Goal: Task Accomplishment & Management: Manage account settings

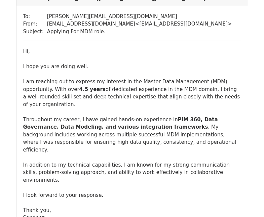
scroll to position [21, 0]
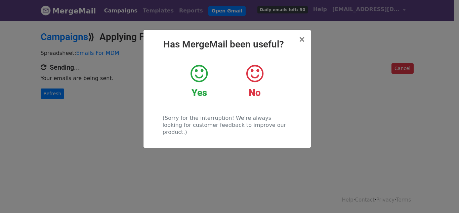
click at [197, 68] on icon at bounding box center [199, 74] width 17 height 20
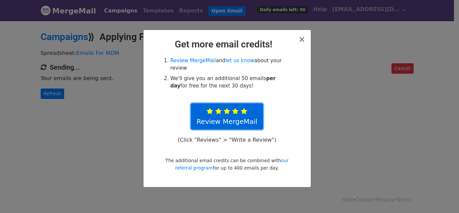
click at [240, 116] on link "Review MergeMail" at bounding box center [227, 116] width 72 height 26
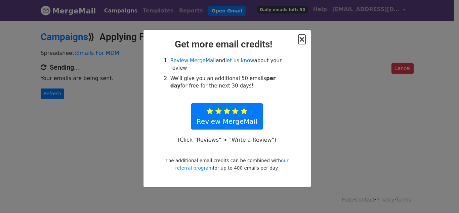
click at [302, 39] on span "×" at bounding box center [302, 39] width 7 height 9
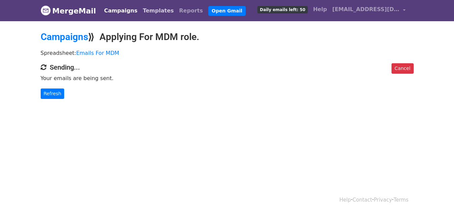
click at [150, 12] on link "Templates" at bounding box center [158, 10] width 36 height 13
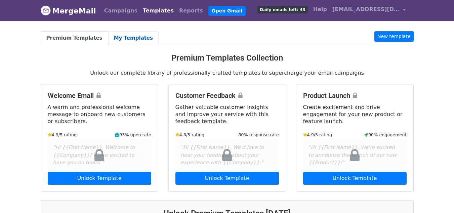
click at [112, 40] on link "My Templates" at bounding box center [133, 38] width 50 height 14
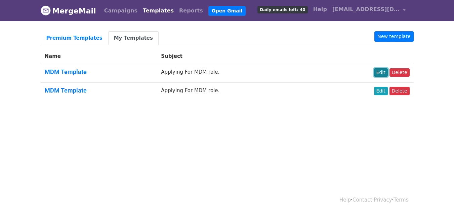
click at [385, 72] on link "Edit" at bounding box center [381, 72] width 14 height 8
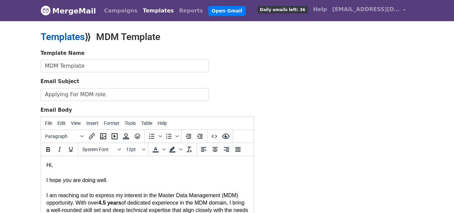
click at [74, 39] on link "Templates" at bounding box center [63, 36] width 44 height 11
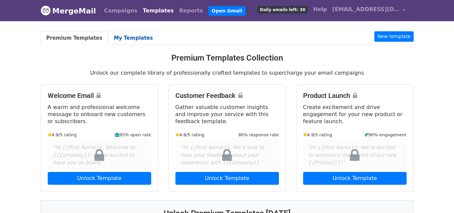
click at [123, 41] on link "My Templates" at bounding box center [133, 38] width 50 height 14
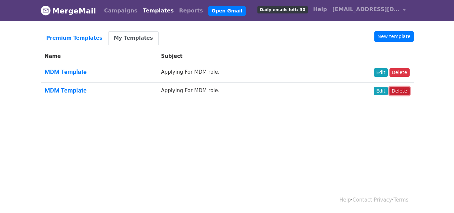
click at [406, 89] on link "Delete" at bounding box center [400, 91] width 20 height 8
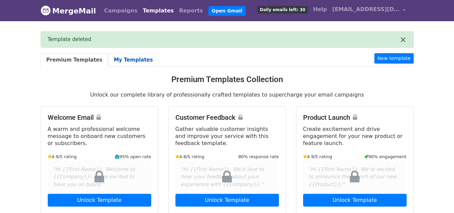
click at [125, 55] on link "My Templates" at bounding box center [133, 60] width 50 height 14
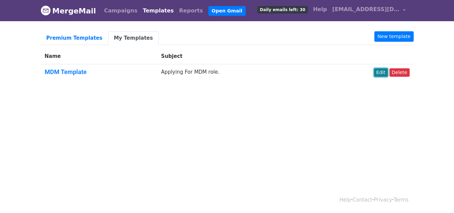
click at [386, 73] on link "Edit" at bounding box center [381, 72] width 14 height 8
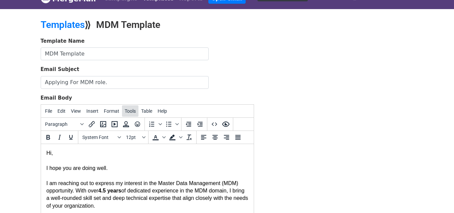
scroll to position [7, 0]
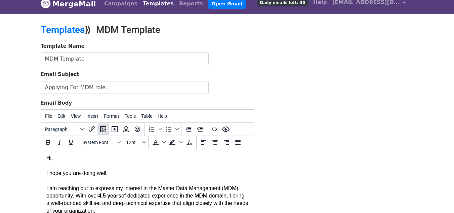
click at [98, 128] on button "Insert/edit image" at bounding box center [103, 128] width 11 height 11
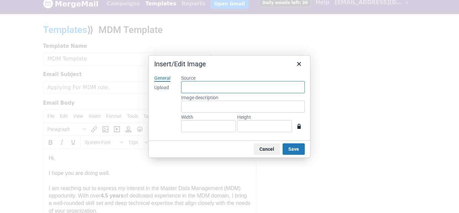
click at [190, 87] on input "Source" at bounding box center [243, 87] width 124 height 12
click at [300, 68] on button "Close" at bounding box center [299, 63] width 11 height 11
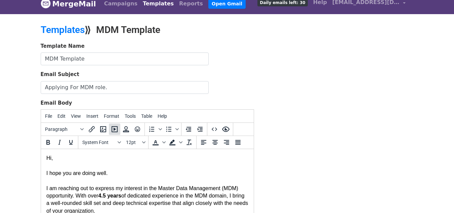
click at [114, 132] on icon "Insert/edit media" at bounding box center [115, 129] width 6 height 6
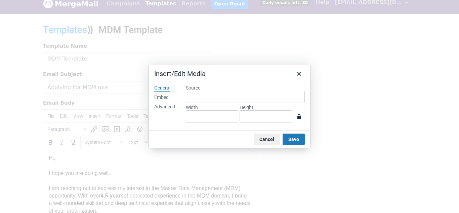
click at [191, 90] on label "Source" at bounding box center [245, 88] width 119 height 6
click at [191, 91] on input "Source" at bounding box center [245, 97] width 119 height 12
click at [167, 97] on div "Embed" at bounding box center [161, 97] width 14 height 7
click at [168, 106] on div "Advanced" at bounding box center [164, 107] width 21 height 7
click at [162, 89] on div "General" at bounding box center [162, 88] width 16 height 7
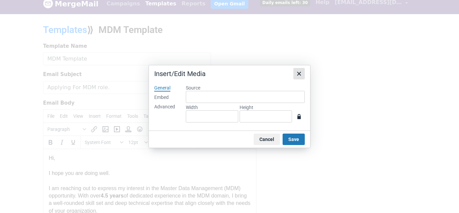
click at [301, 77] on icon "Close" at bounding box center [299, 74] width 8 height 8
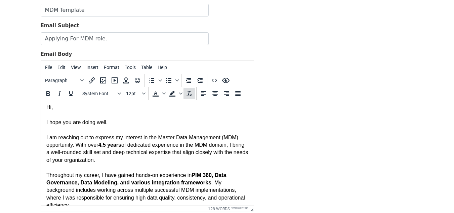
scroll to position [0, 0]
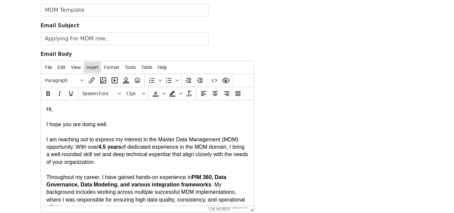
click at [89, 70] on span "Insert" at bounding box center [92, 67] width 12 height 5
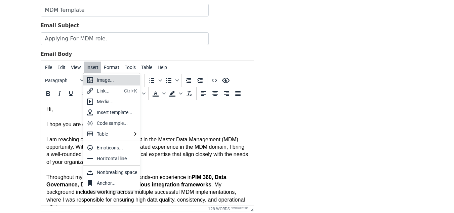
click at [99, 82] on div "Image..." at bounding box center [117, 80] width 40 height 8
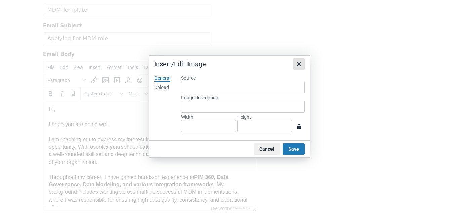
click at [301, 68] on icon "Close" at bounding box center [299, 64] width 8 height 8
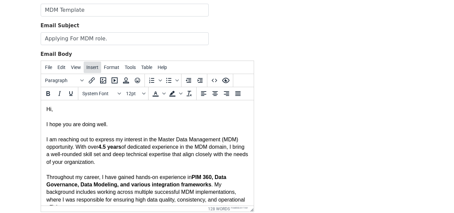
click at [93, 67] on span "Insert" at bounding box center [92, 67] width 12 height 5
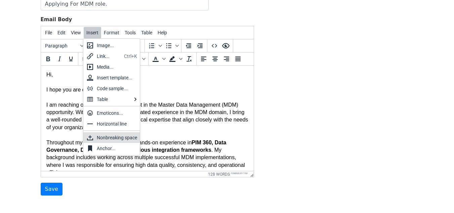
scroll to position [91, 0]
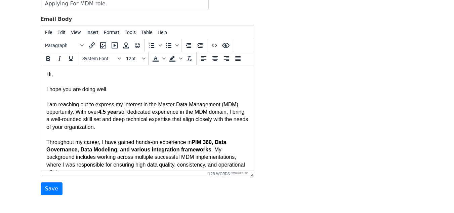
click at [180, 73] on body "Hi, I hope you are doing well. I am reaching out to express my interest in the …" at bounding box center [147, 161] width 202 height 181
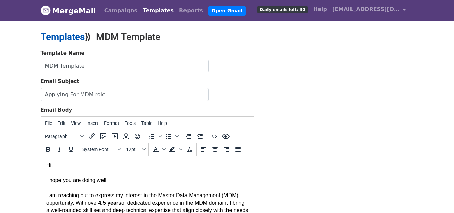
click at [69, 38] on link "Templates" at bounding box center [63, 36] width 44 height 11
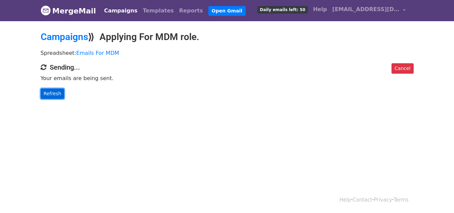
click at [58, 92] on link "Refresh" at bounding box center [53, 93] width 24 height 10
